Goal: Information Seeking & Learning: Learn about a topic

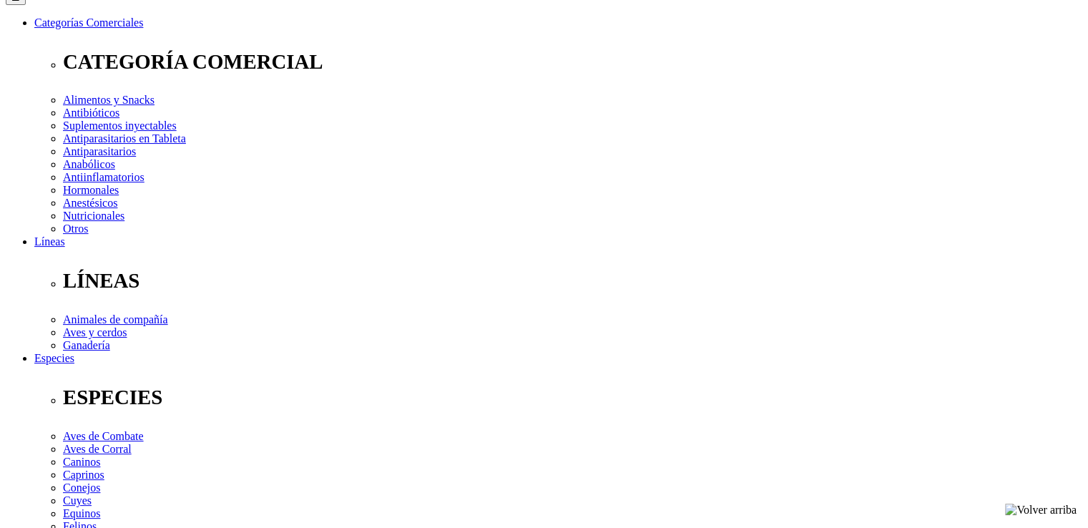
scroll to position [215, 0]
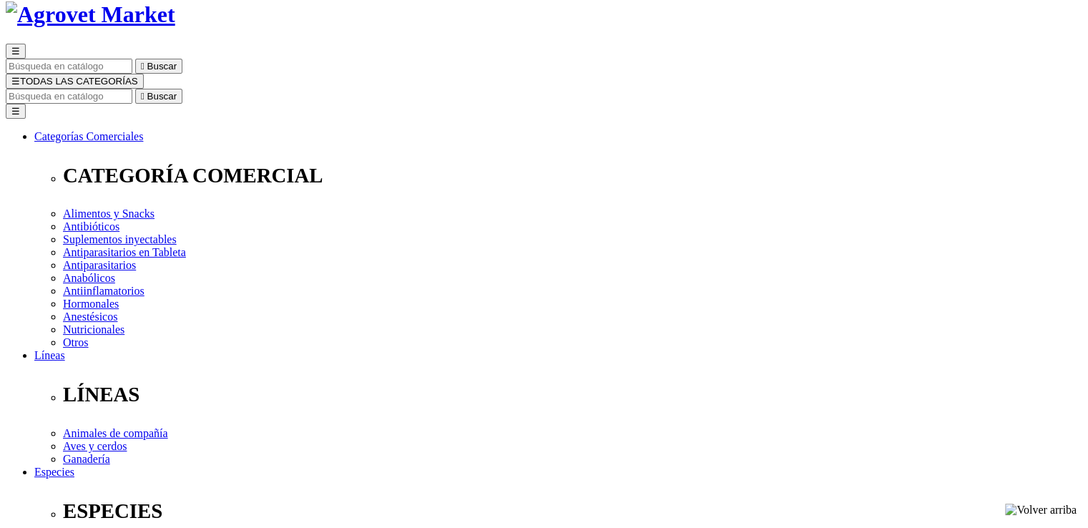
scroll to position [0, 0]
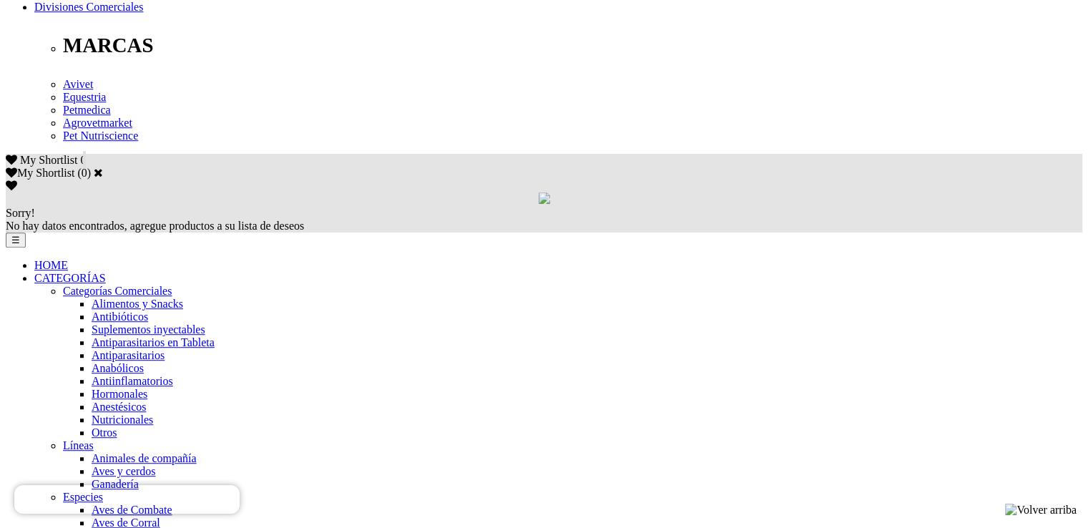
scroll to position [358, 0]
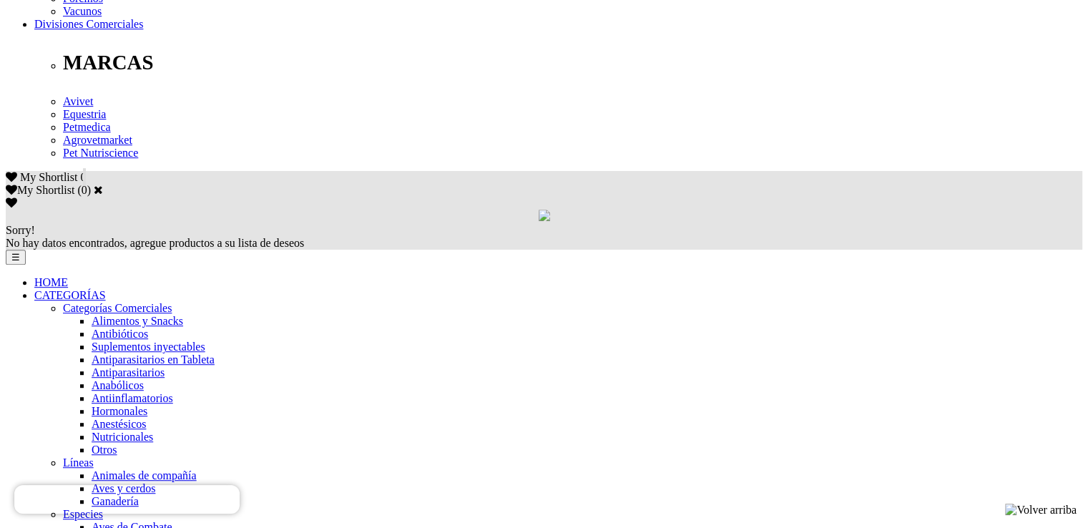
scroll to position [858, 0]
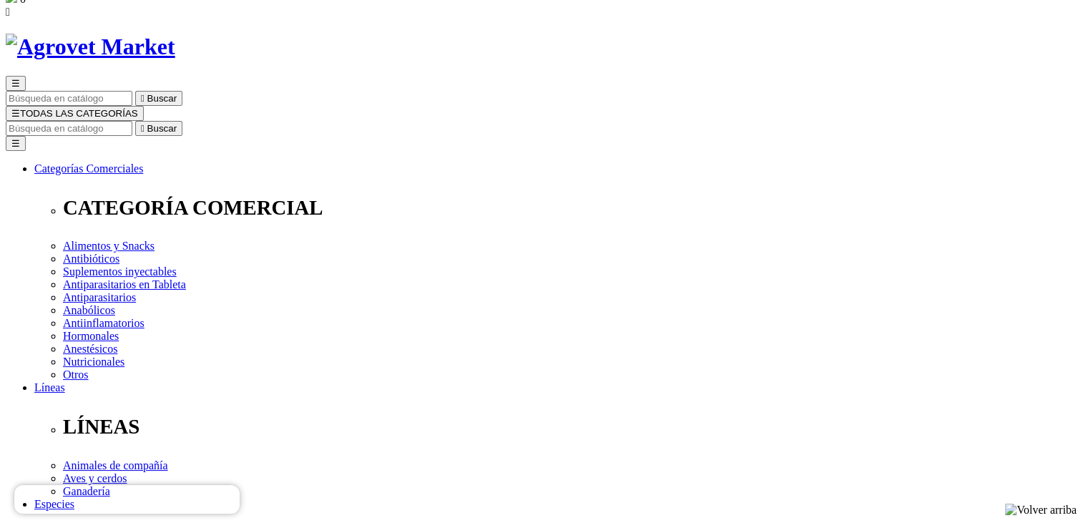
scroll to position [81, 0]
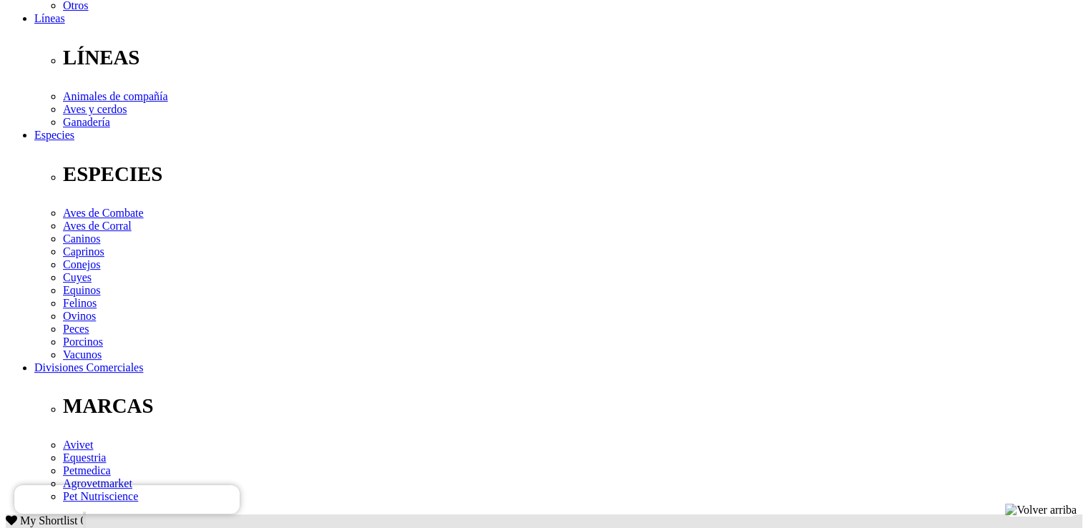
scroll to position [429, 0]
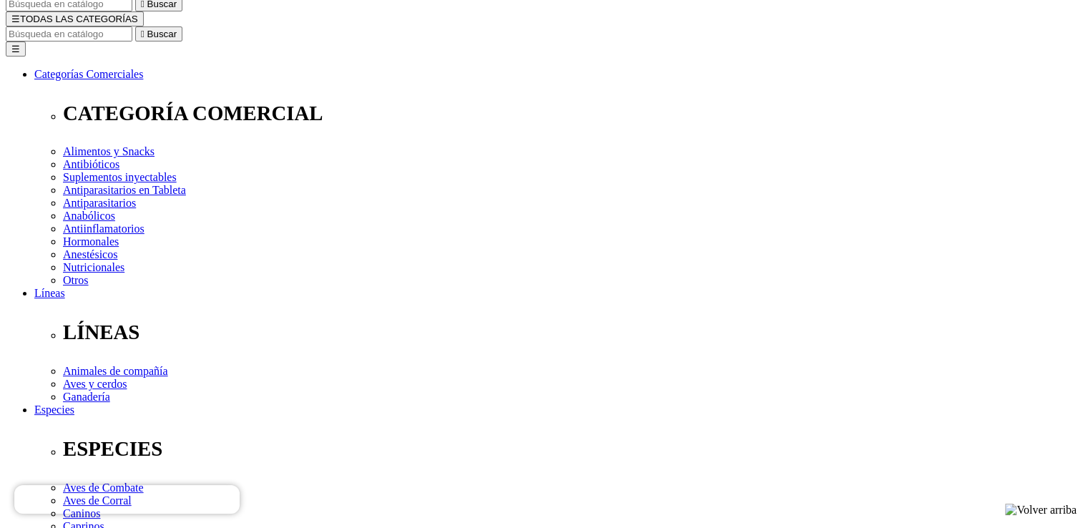
scroll to position [143, 0]
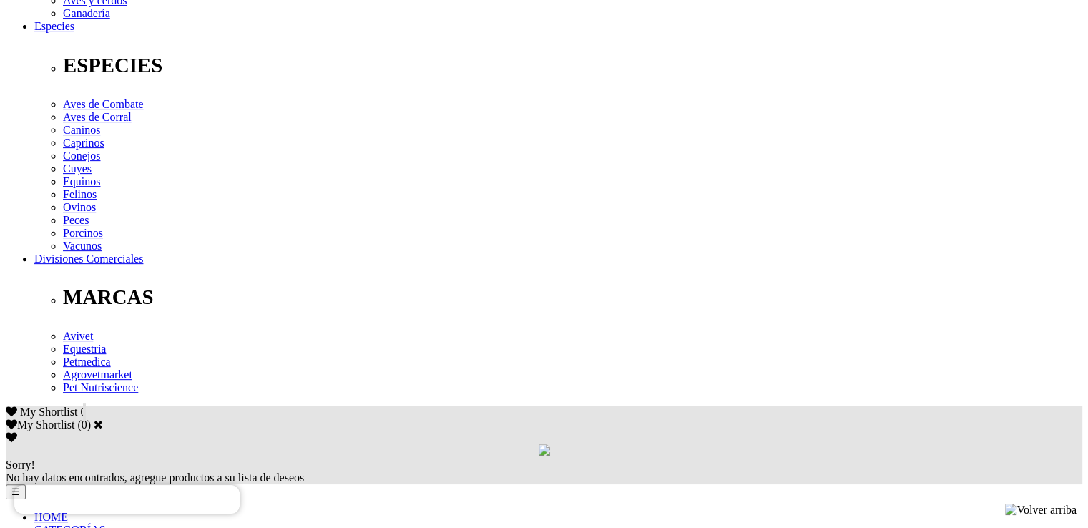
scroll to position [787, 0]
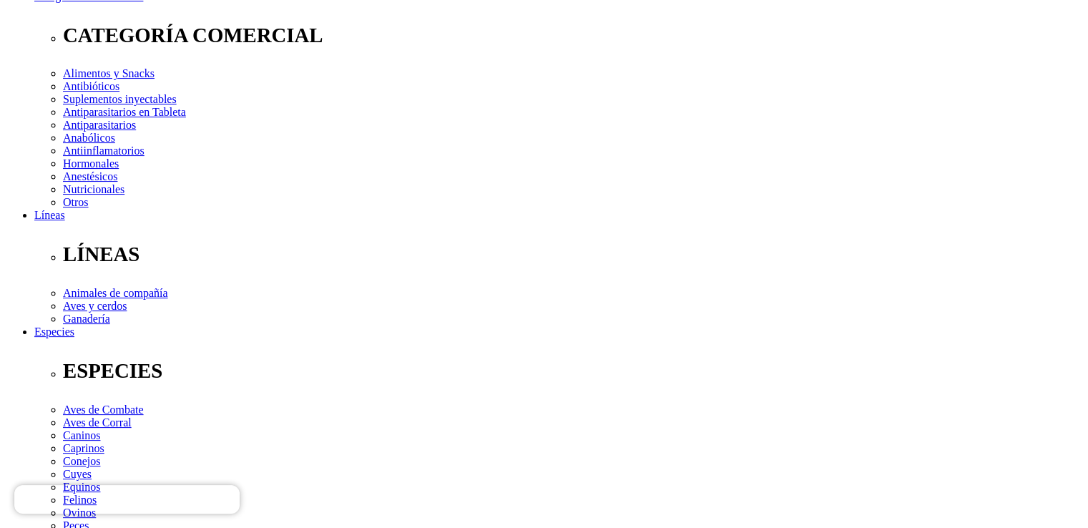
scroll to position [358, 0]
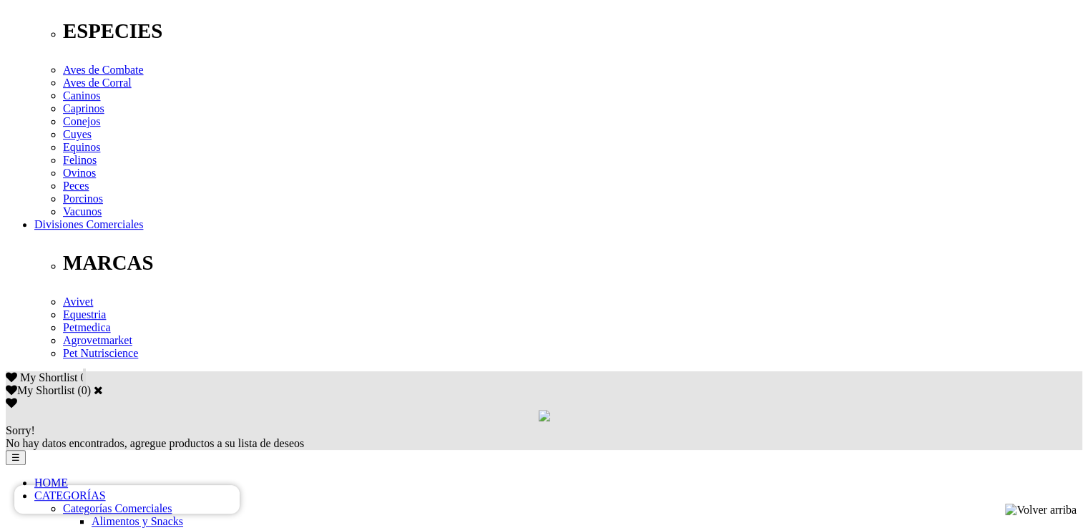
scroll to position [572, 0]
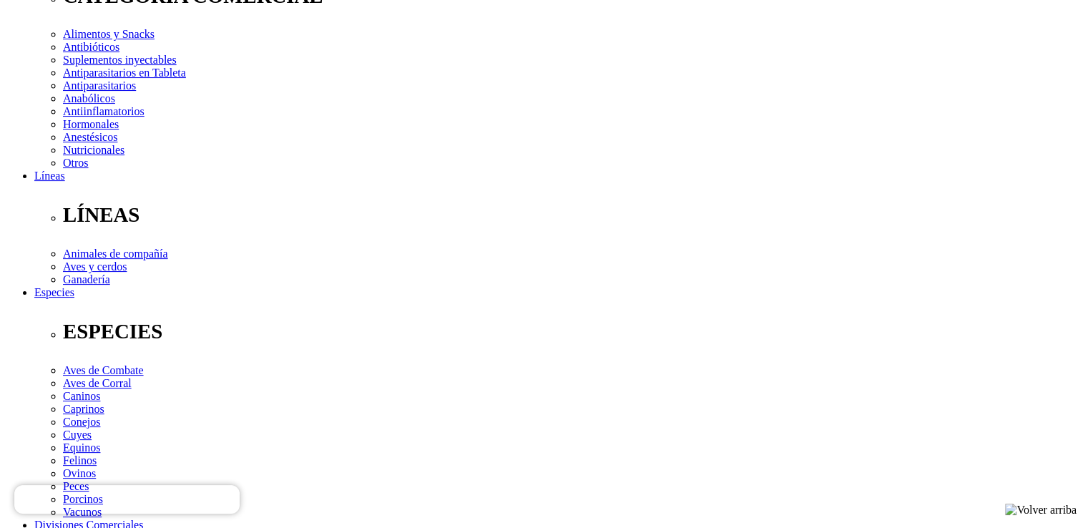
scroll to position [501, 0]
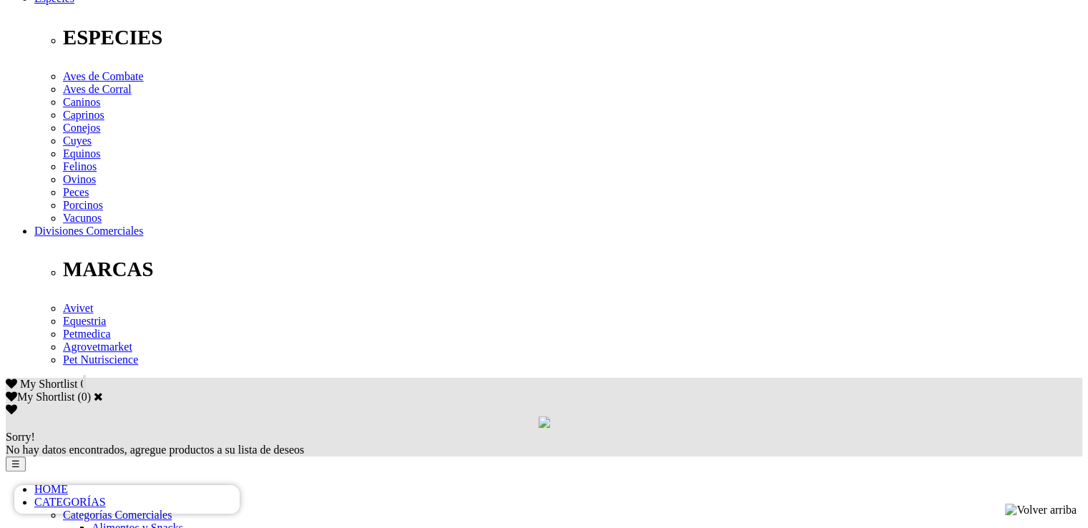
scroll to position [787, 0]
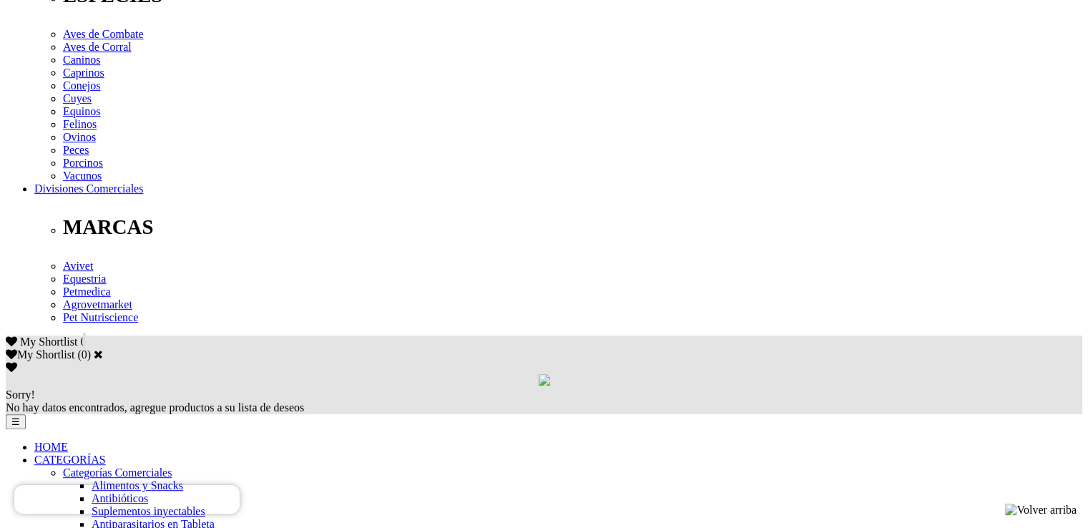
scroll to position [787, 0]
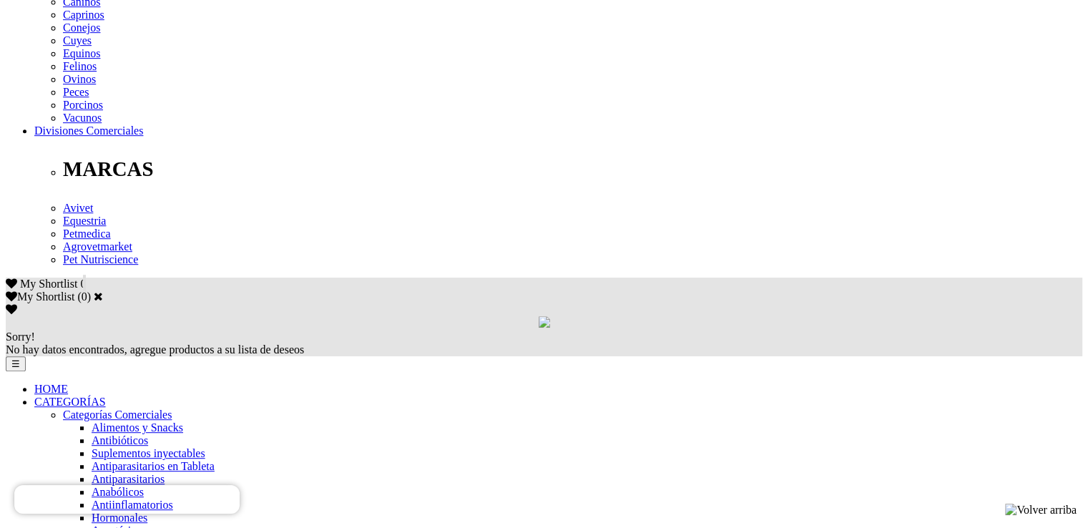
scroll to position [858, 0]
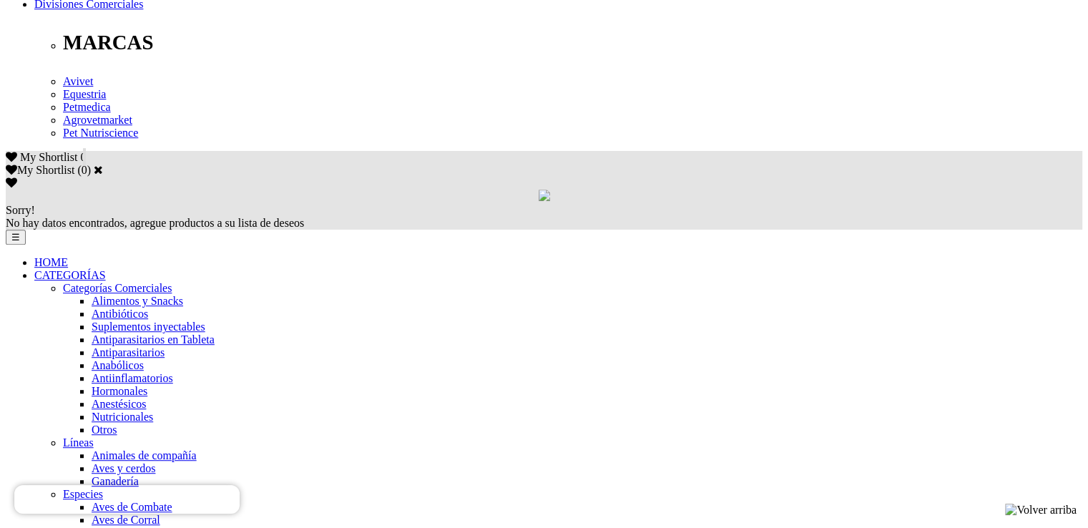
scroll to position [1002, 0]
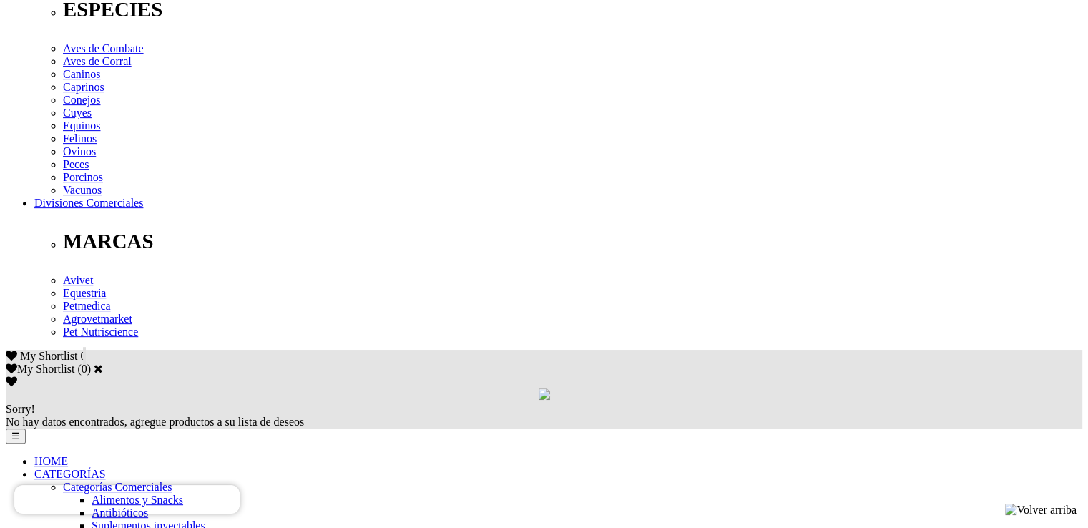
scroll to position [858, 0]
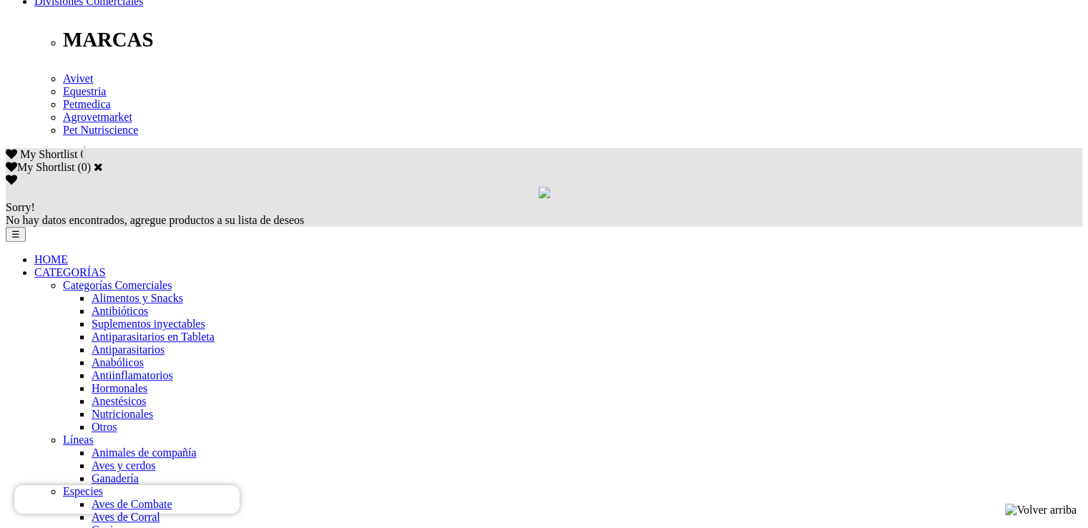
scroll to position [1002, 0]
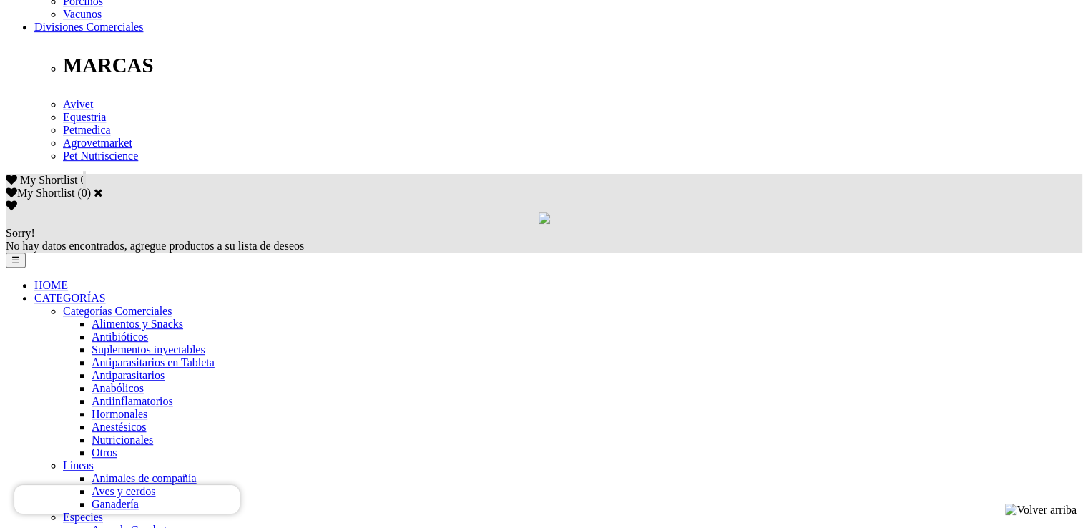
scroll to position [1002, 0]
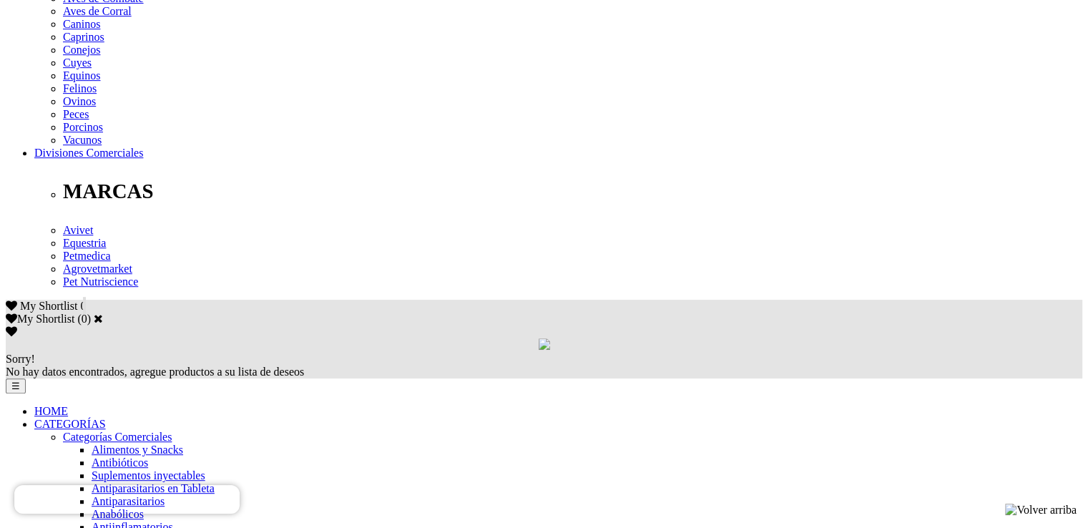
scroll to position [858, 0]
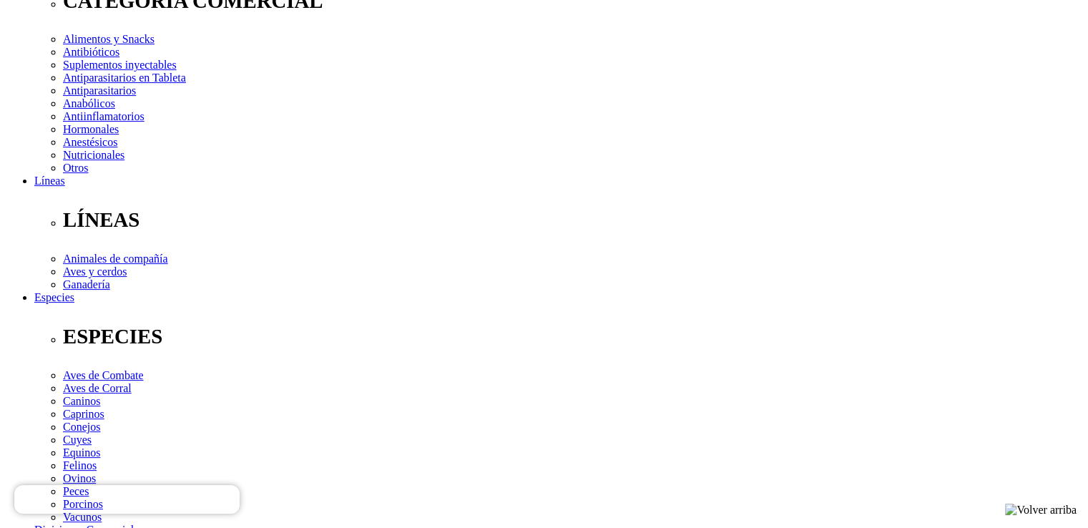
scroll to position [72, 0]
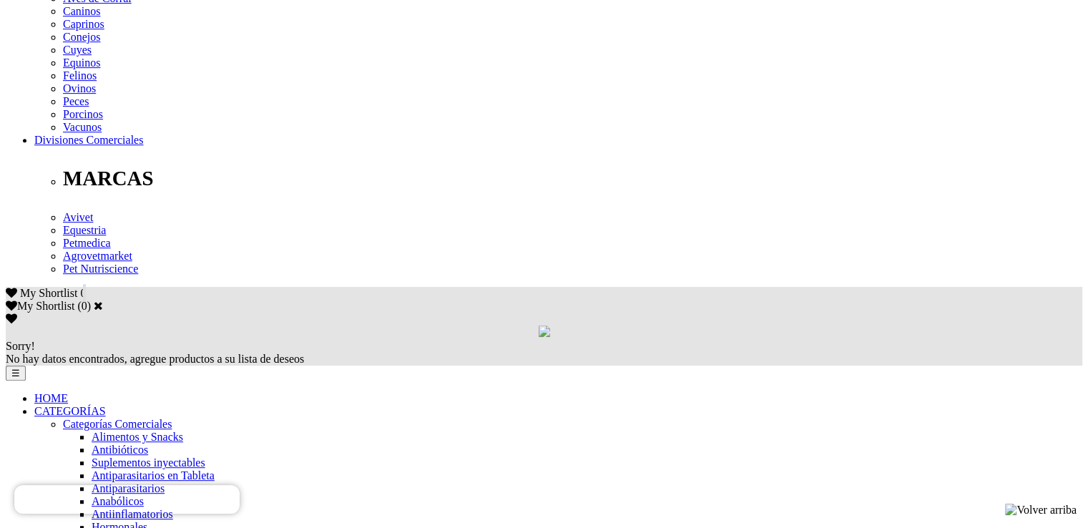
scroll to position [653, 0]
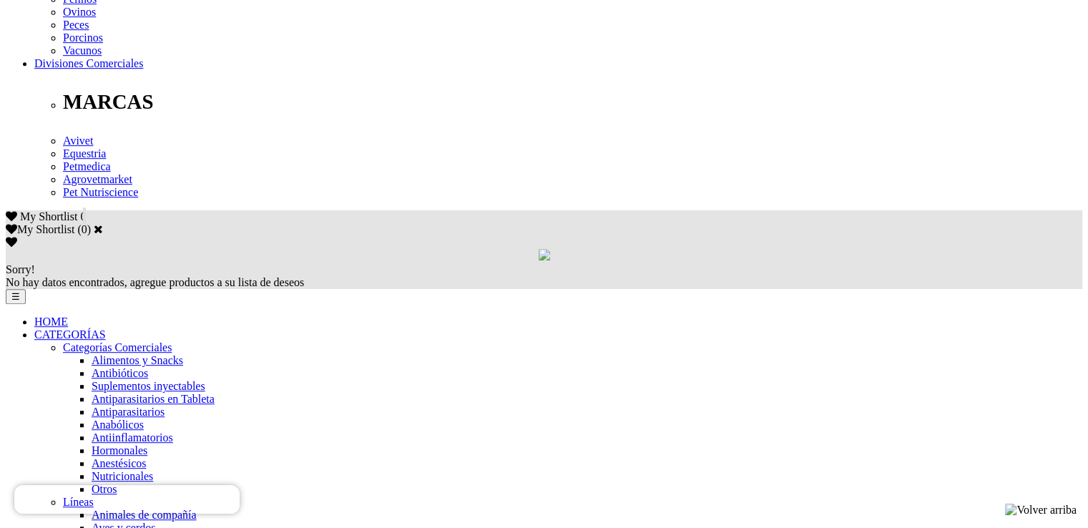
scroll to position [930, 0]
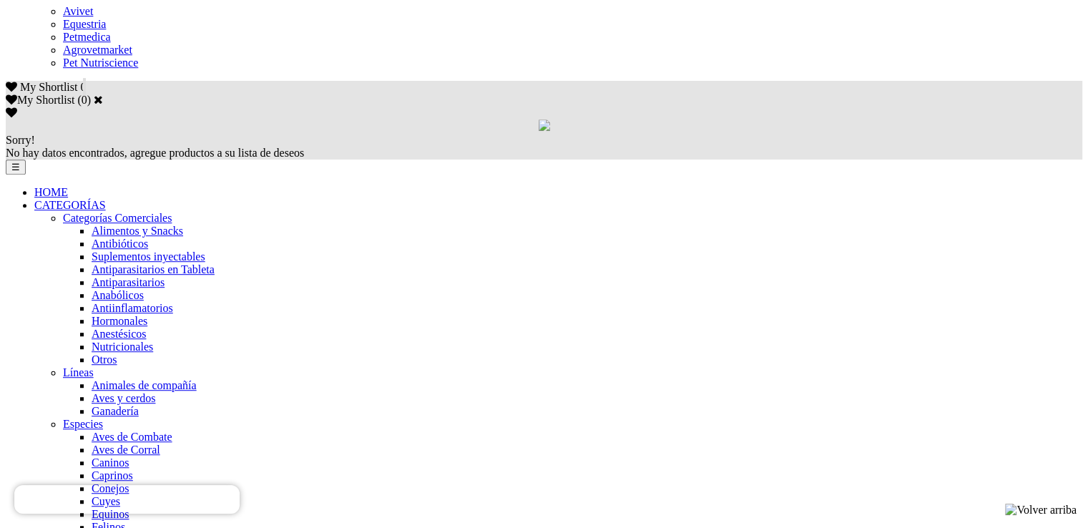
scroll to position [858, 0]
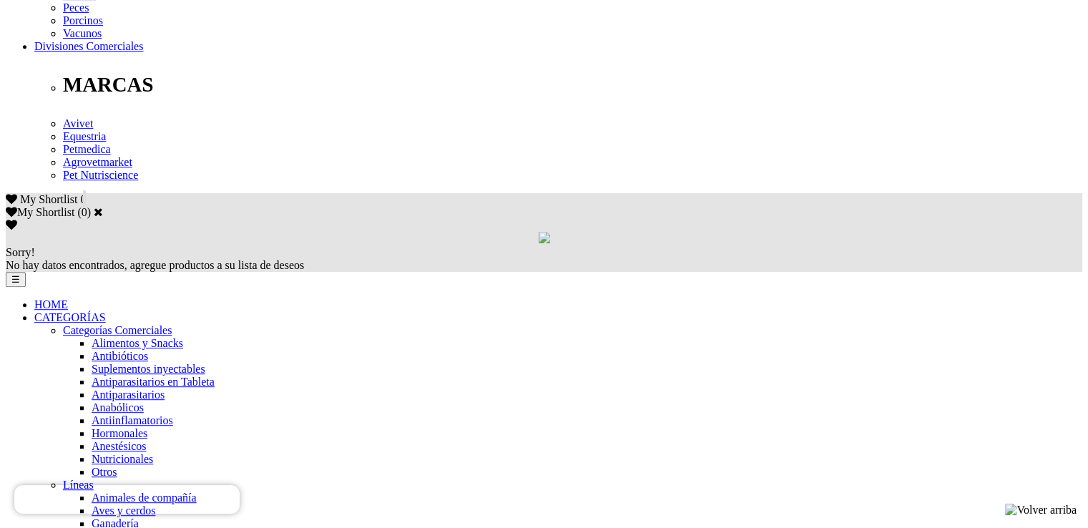
scroll to position [930, 0]
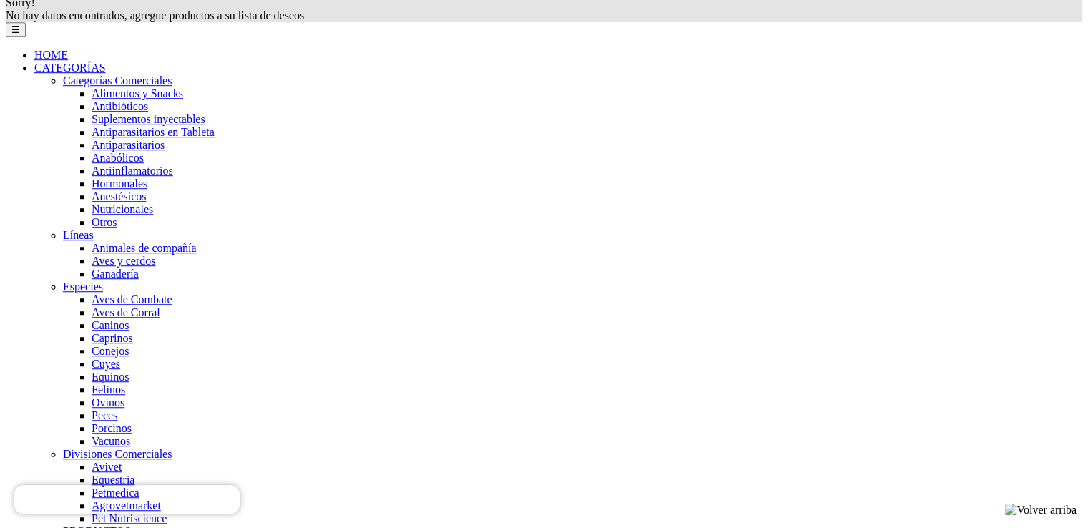
scroll to position [1002, 0]
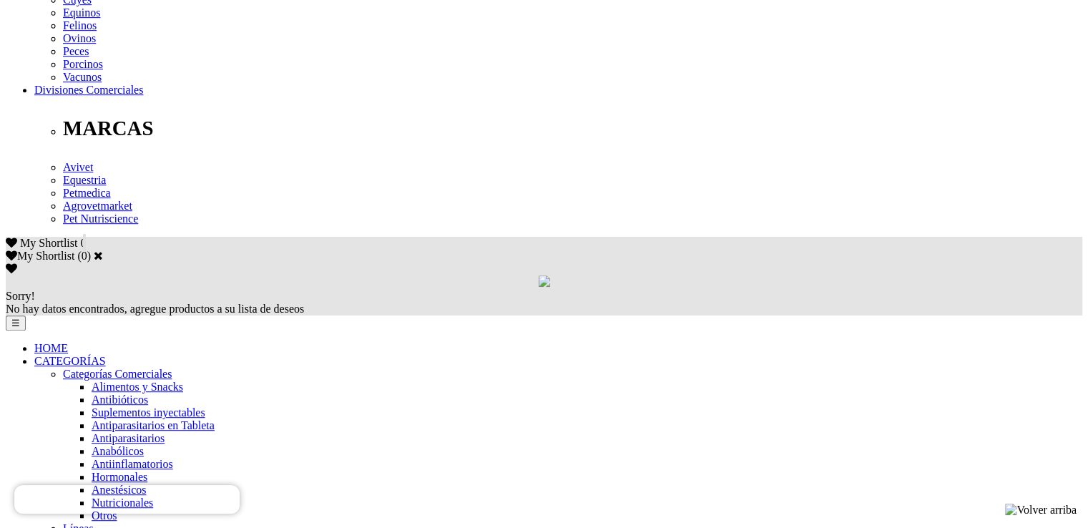
scroll to position [858, 0]
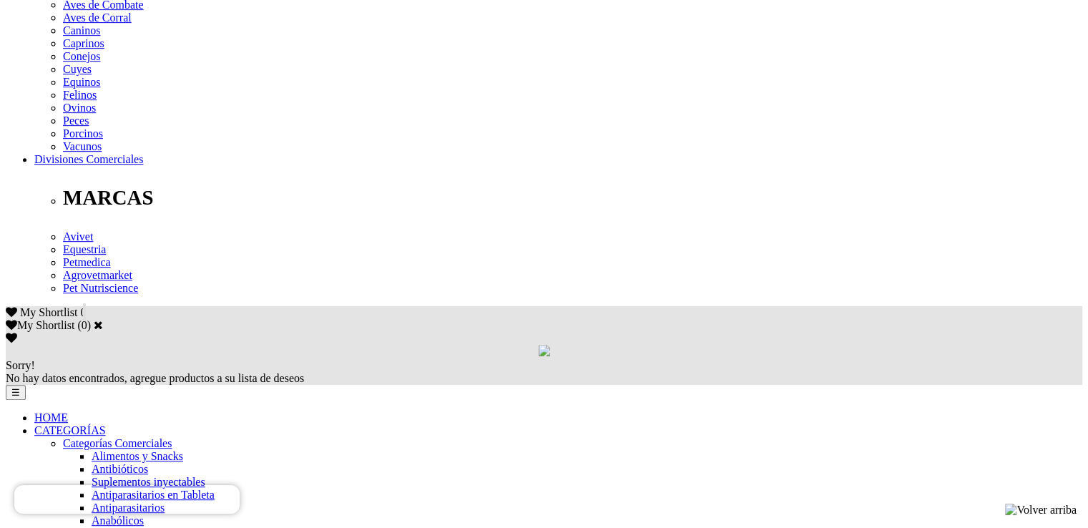
scroll to position [644, 0]
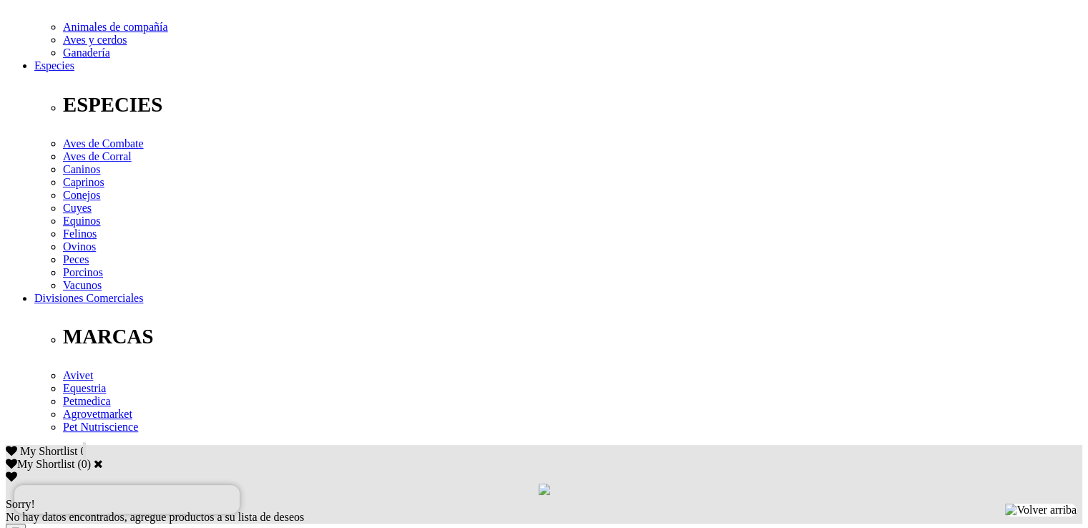
scroll to position [501, 0]
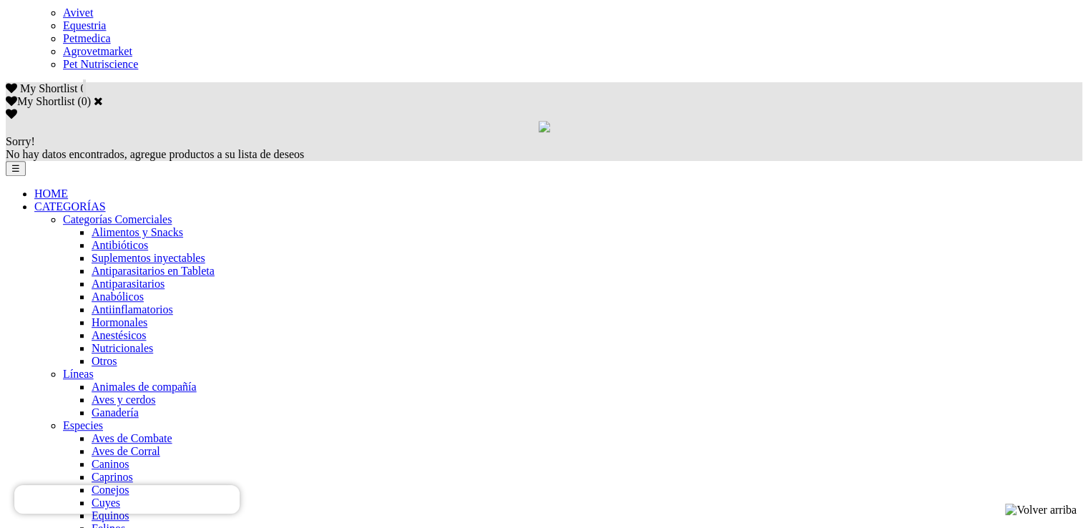
scroll to position [787, 0]
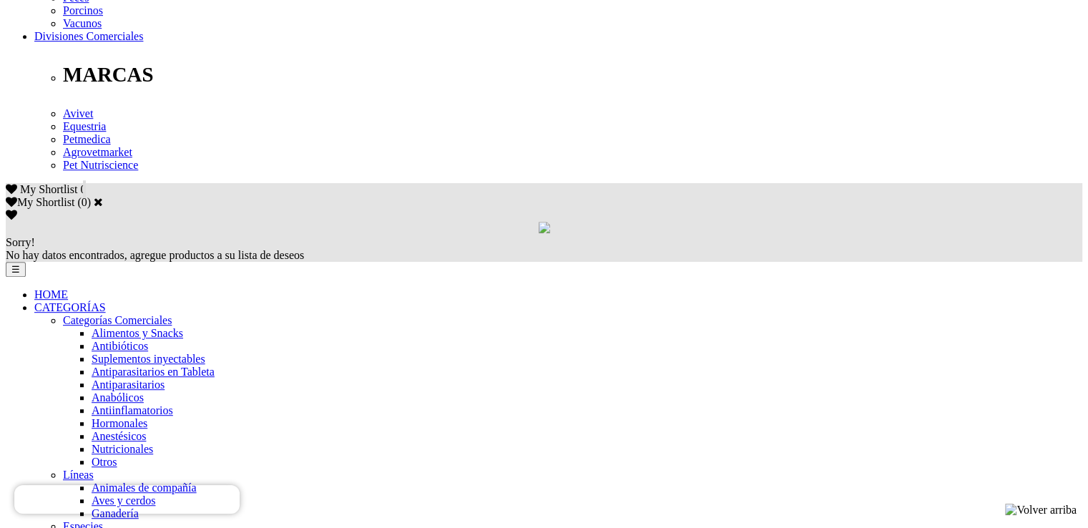
scroll to position [787, 0]
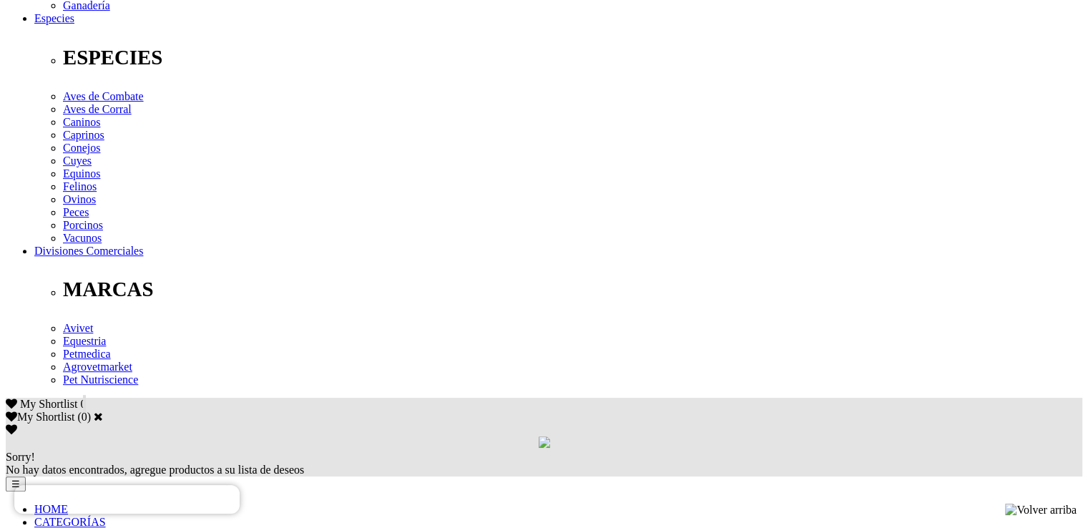
scroll to position [787, 0]
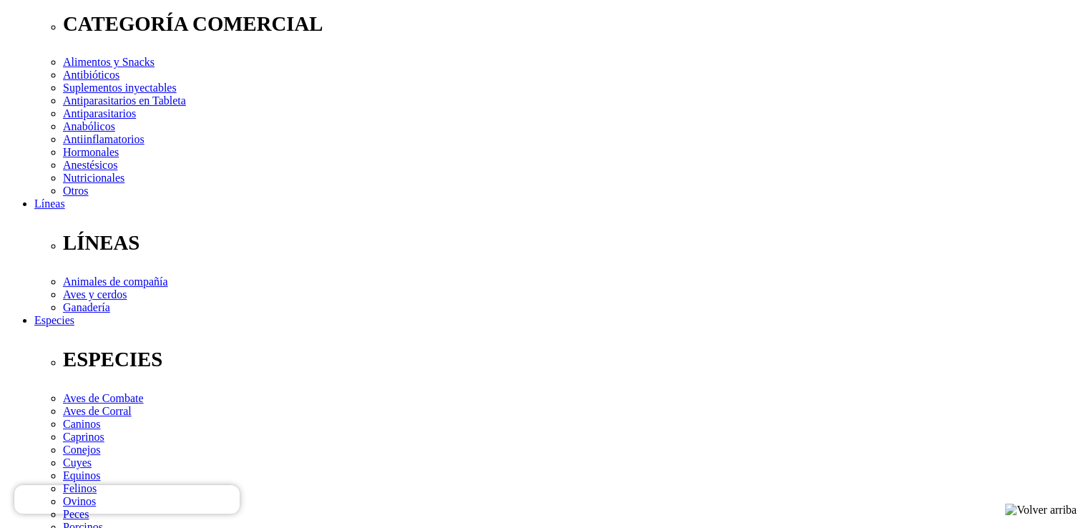
scroll to position [429, 0]
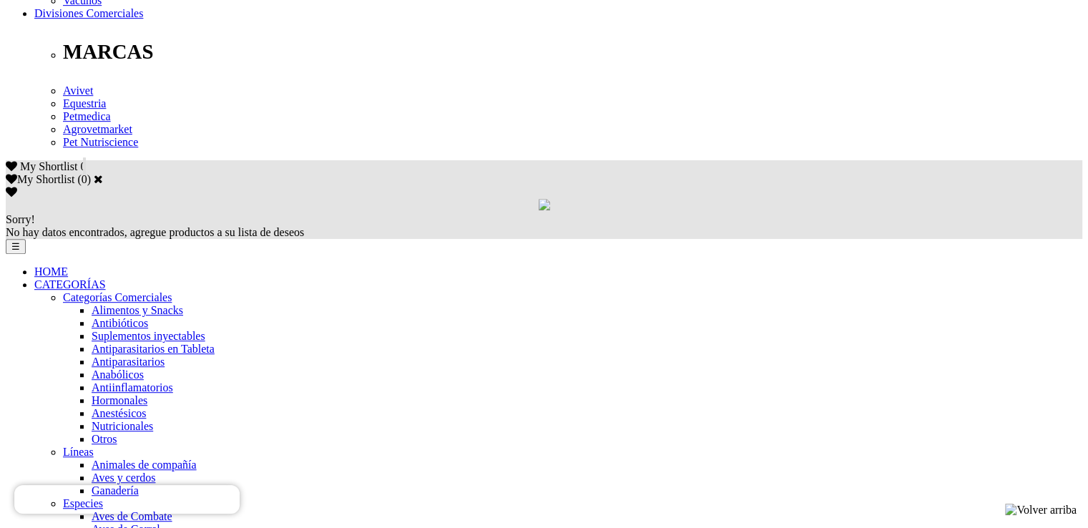
scroll to position [787, 0]
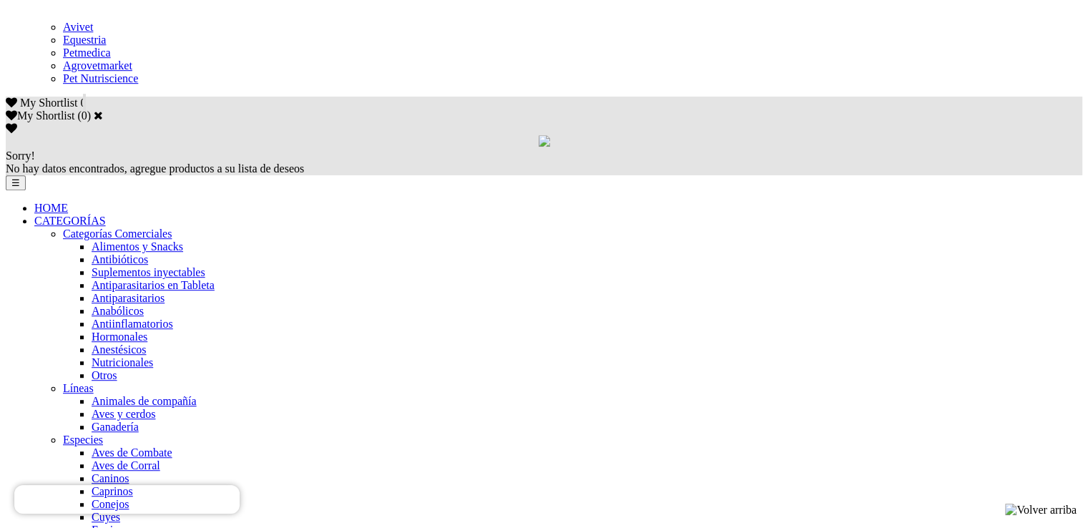
scroll to position [858, 0]
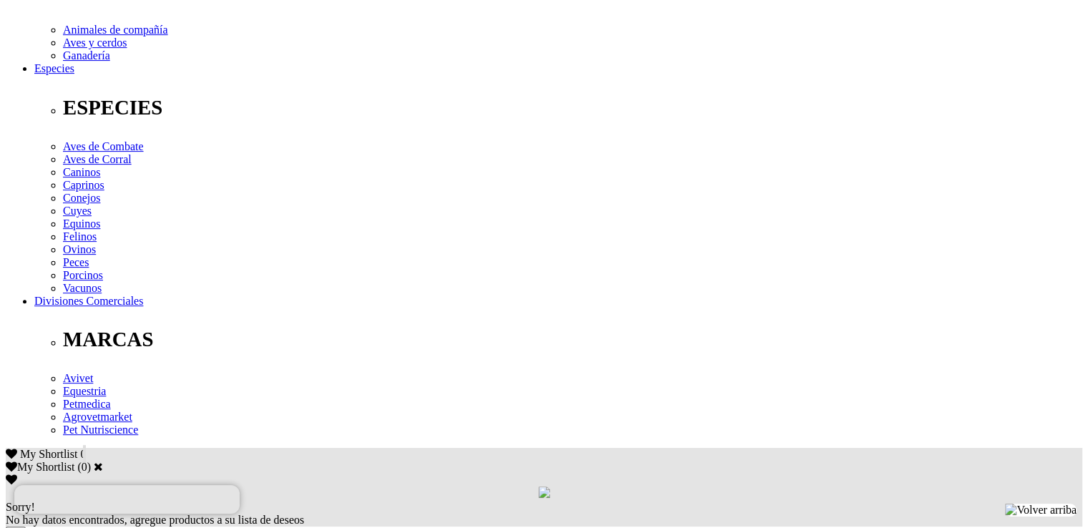
scroll to position [715, 0]
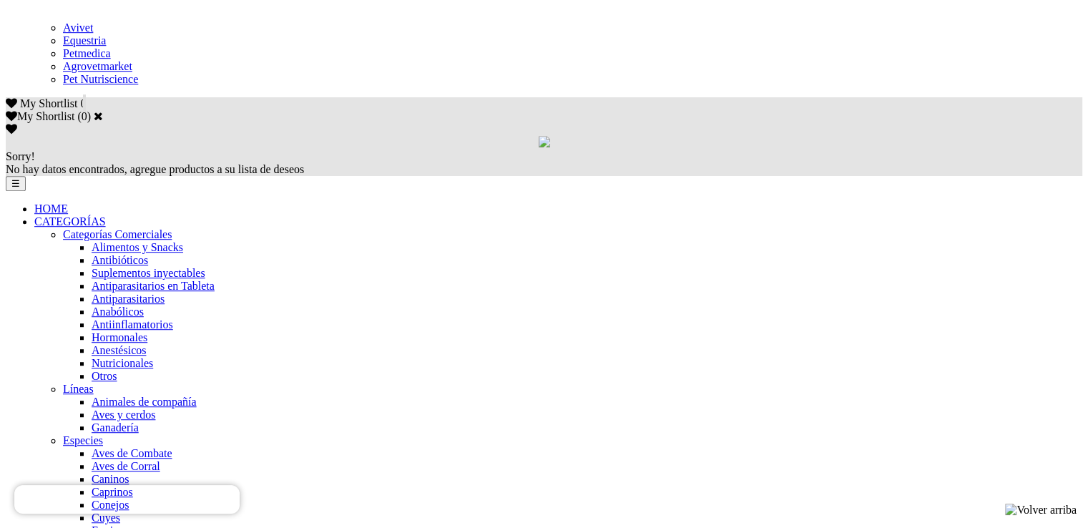
scroll to position [858, 0]
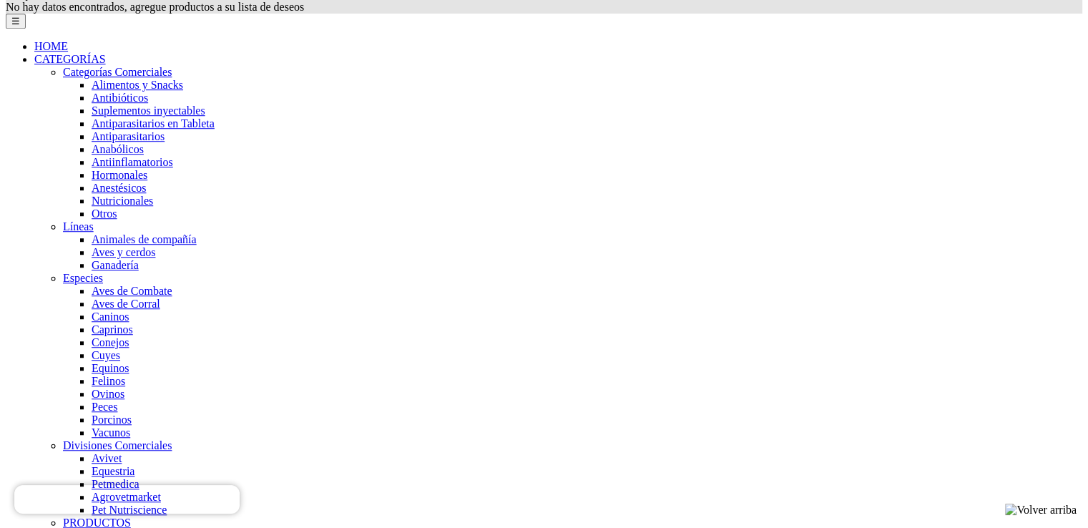
scroll to position [1011, 0]
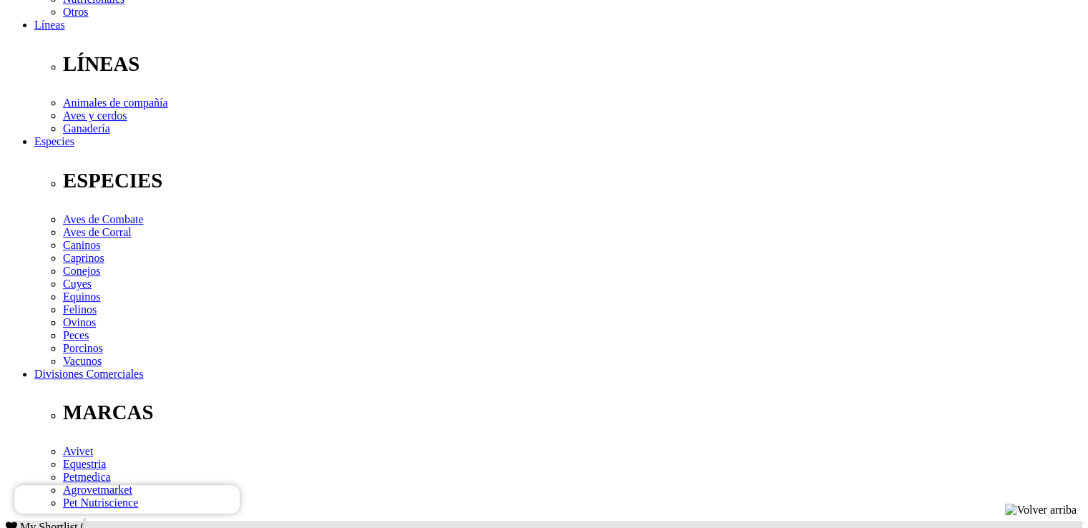
scroll to position [644, 0]
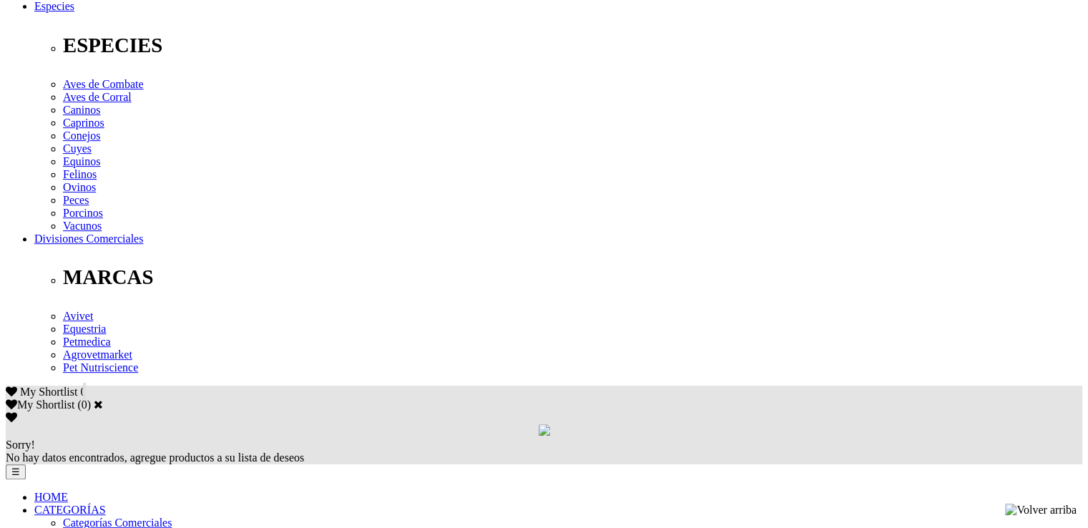
scroll to position [715, 0]
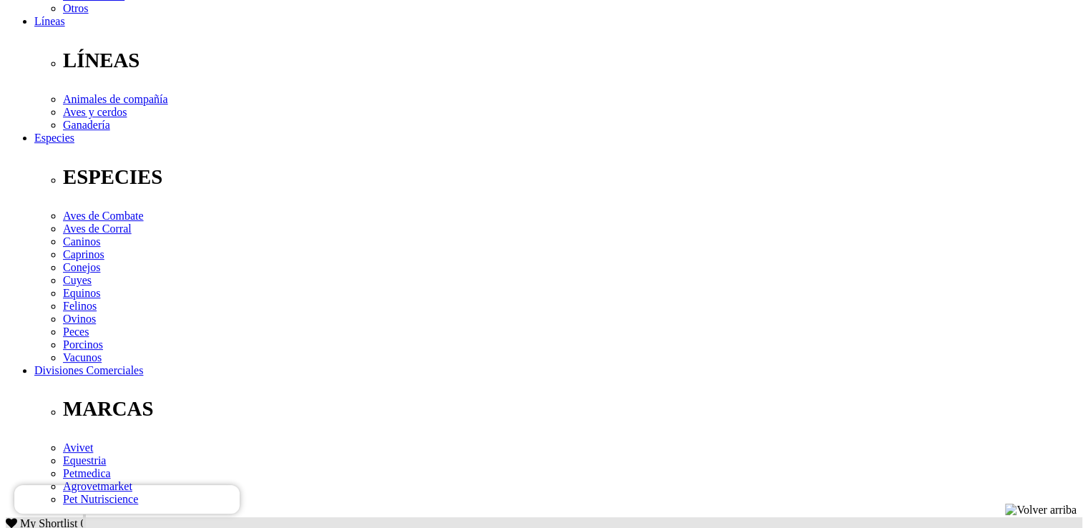
scroll to position [429, 0]
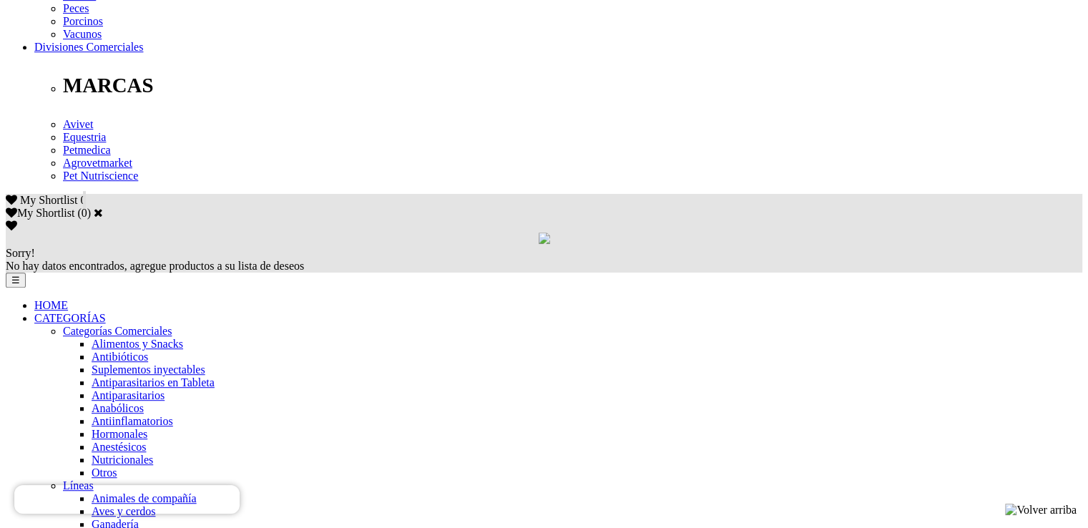
scroll to position [930, 0]
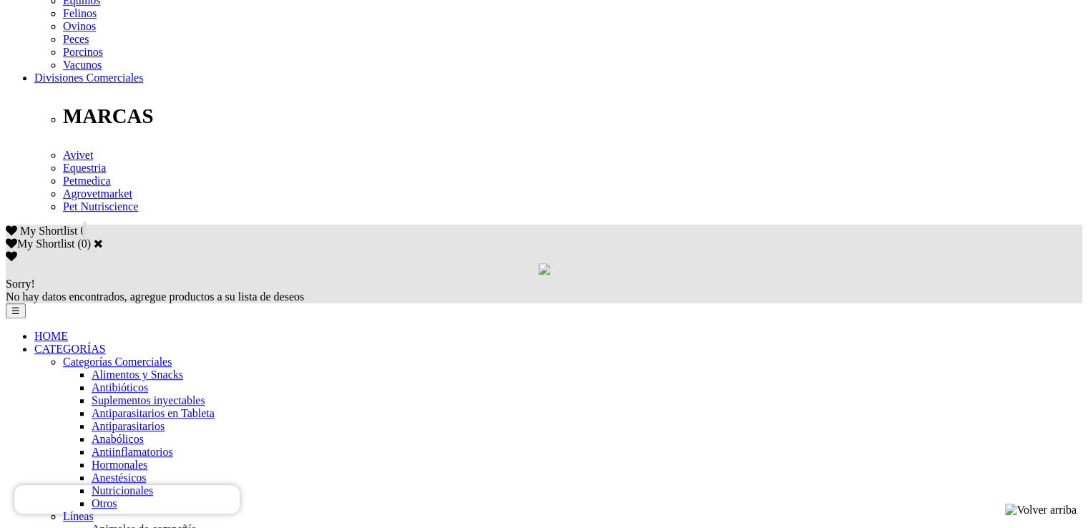
scroll to position [1002, 0]
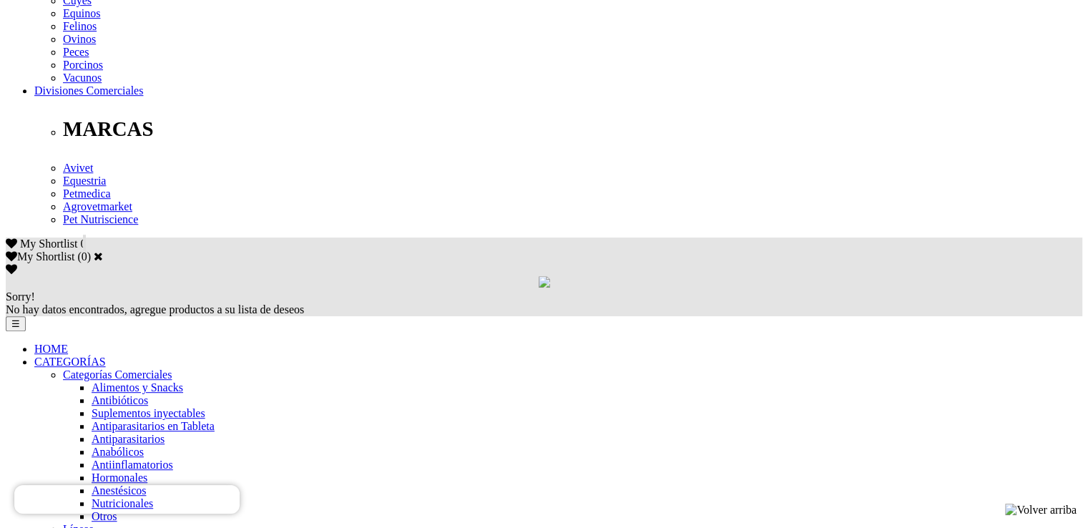
scroll to position [930, 0]
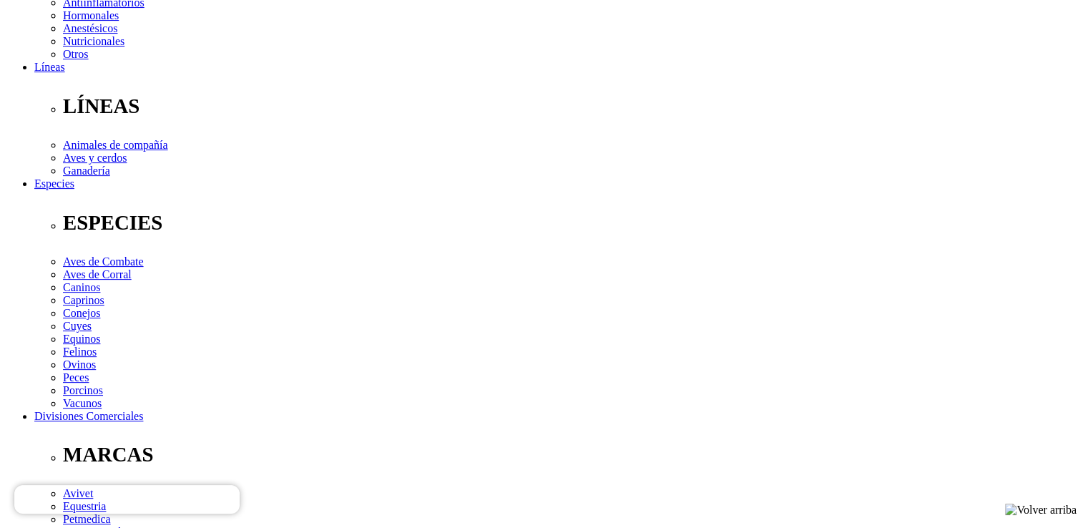
scroll to position [429, 0]
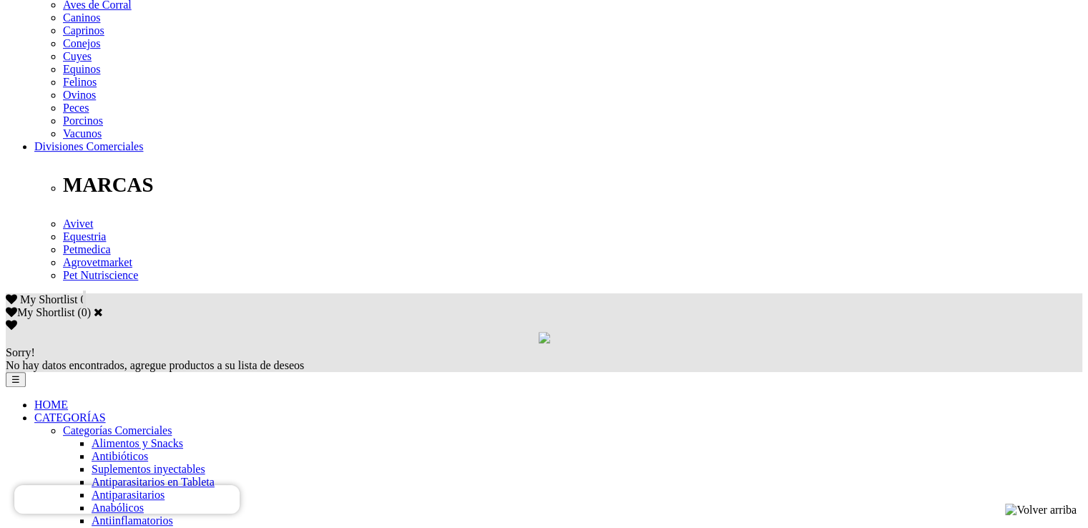
scroll to position [951, 0]
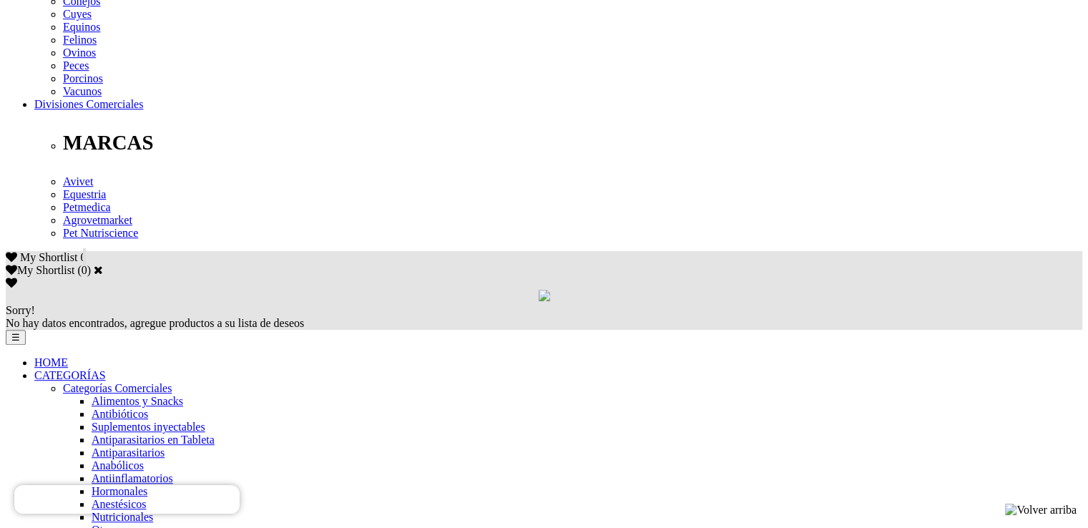
scroll to position [930, 0]
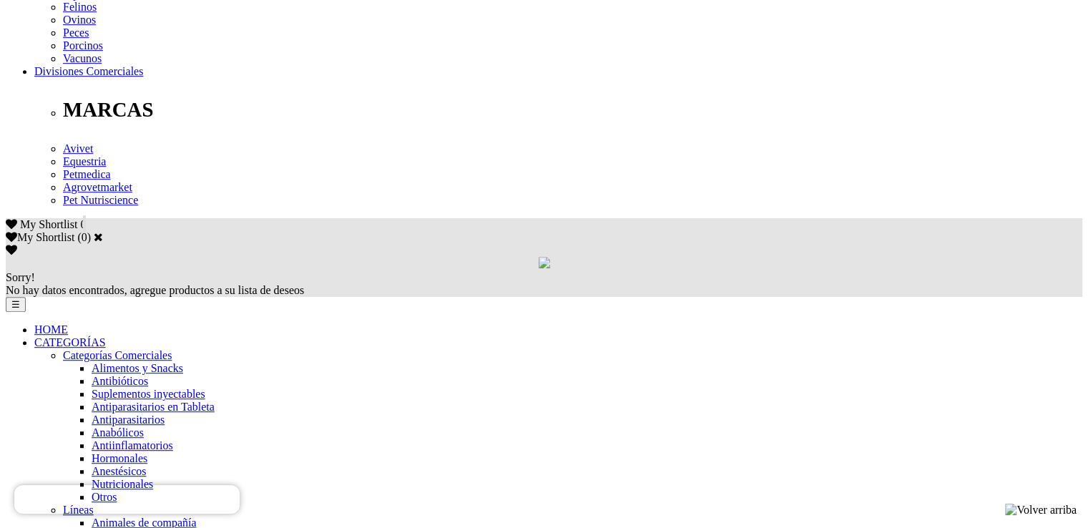
scroll to position [858, 0]
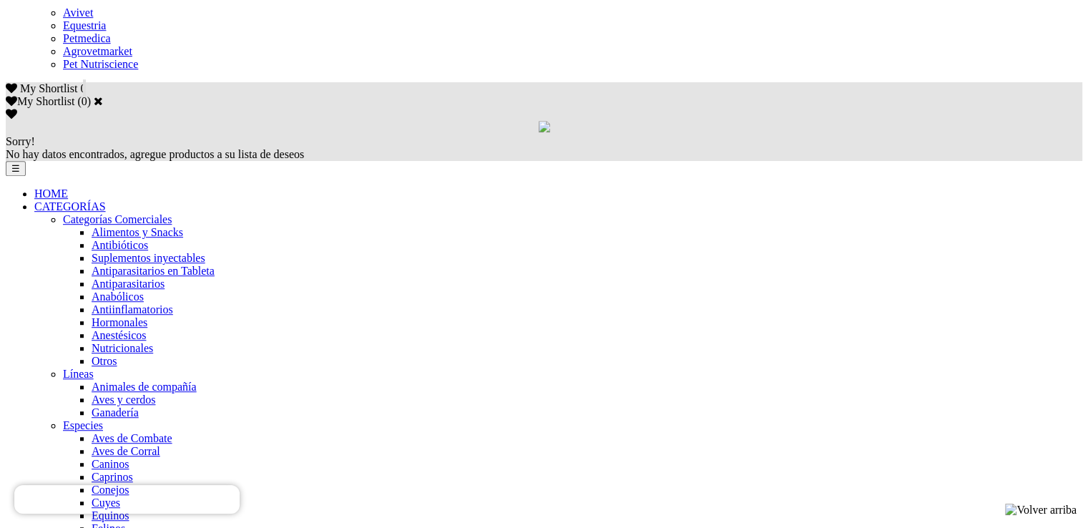
drag, startPoint x: 733, startPoint y: 258, endPoint x: 715, endPoint y: 262, distance: 18.2
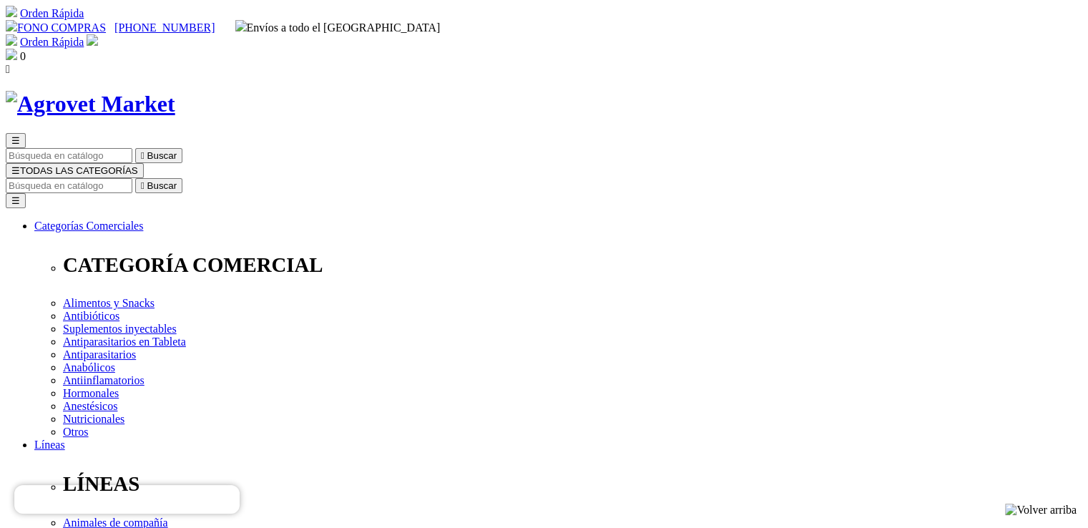
click at [132, 178] on input "Buscar" at bounding box center [69, 185] width 127 height 15
type input "z"
type input "xin"
click at [217, 178] on button " Buscar" at bounding box center [240, 185] width 47 height 15
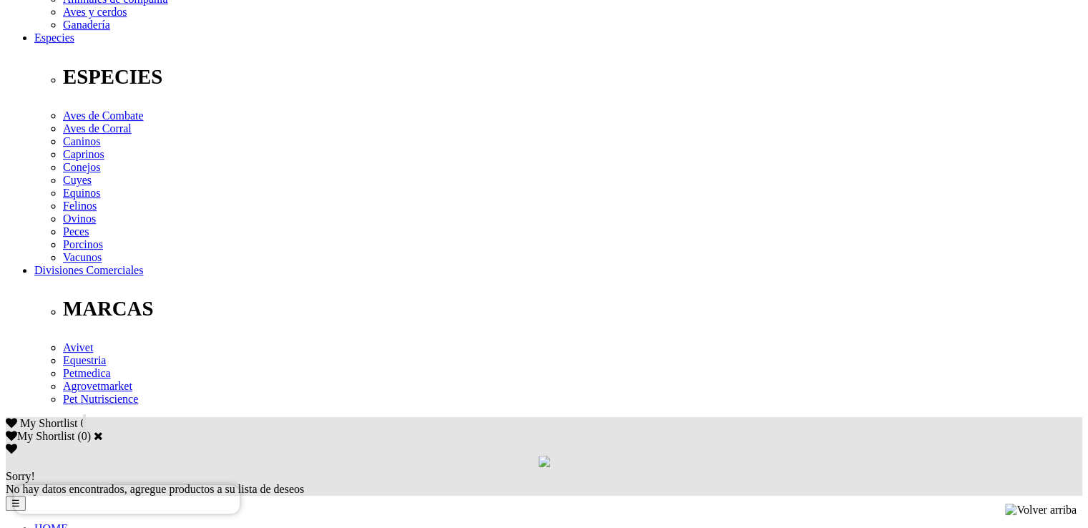
scroll to position [787, 0]
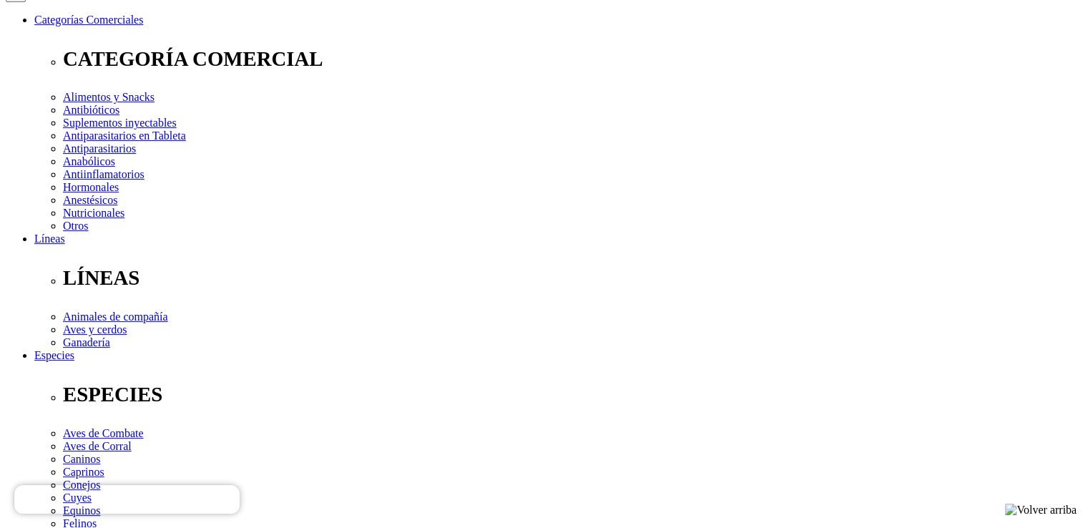
scroll to position [215, 0]
